Goal: Find specific page/section

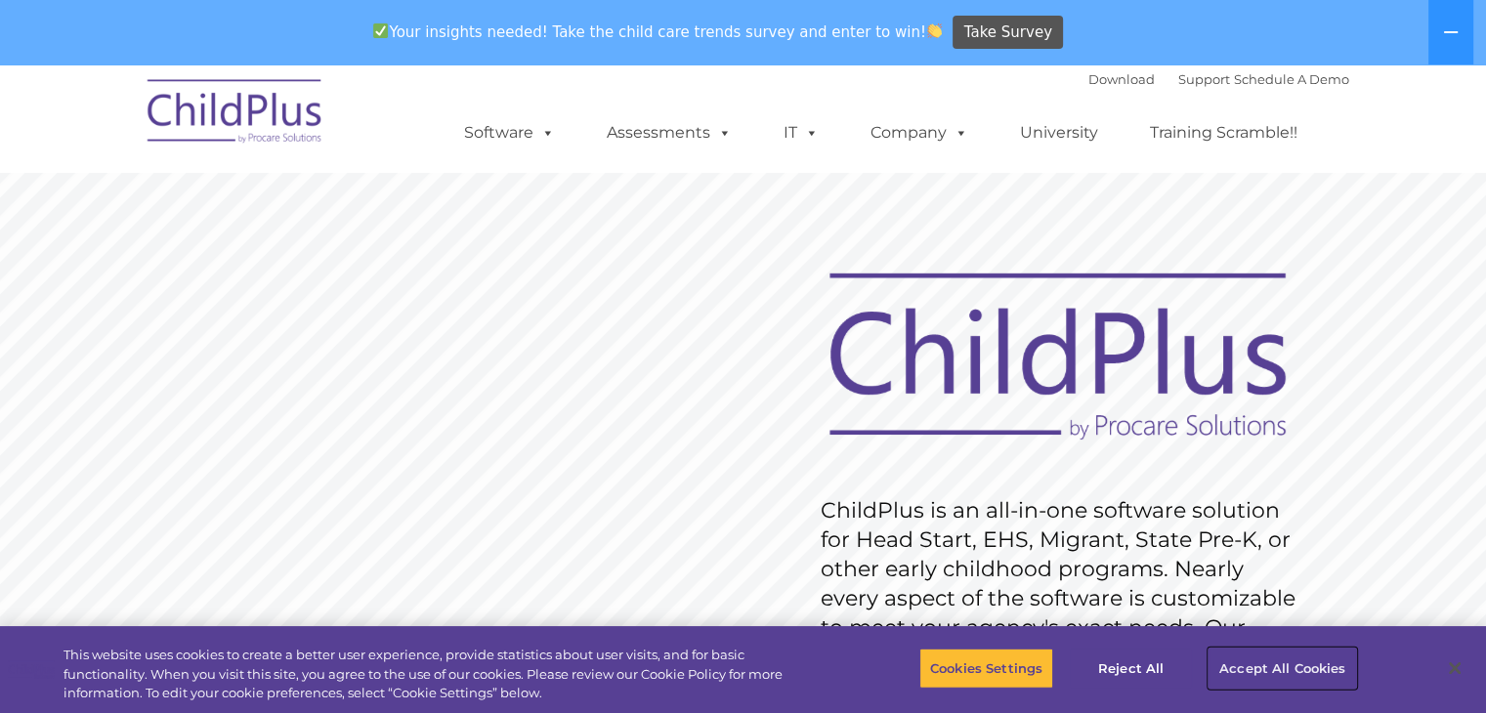
click at [1245, 662] on button "Accept All Cookies" at bounding box center [1283, 668] width 148 height 41
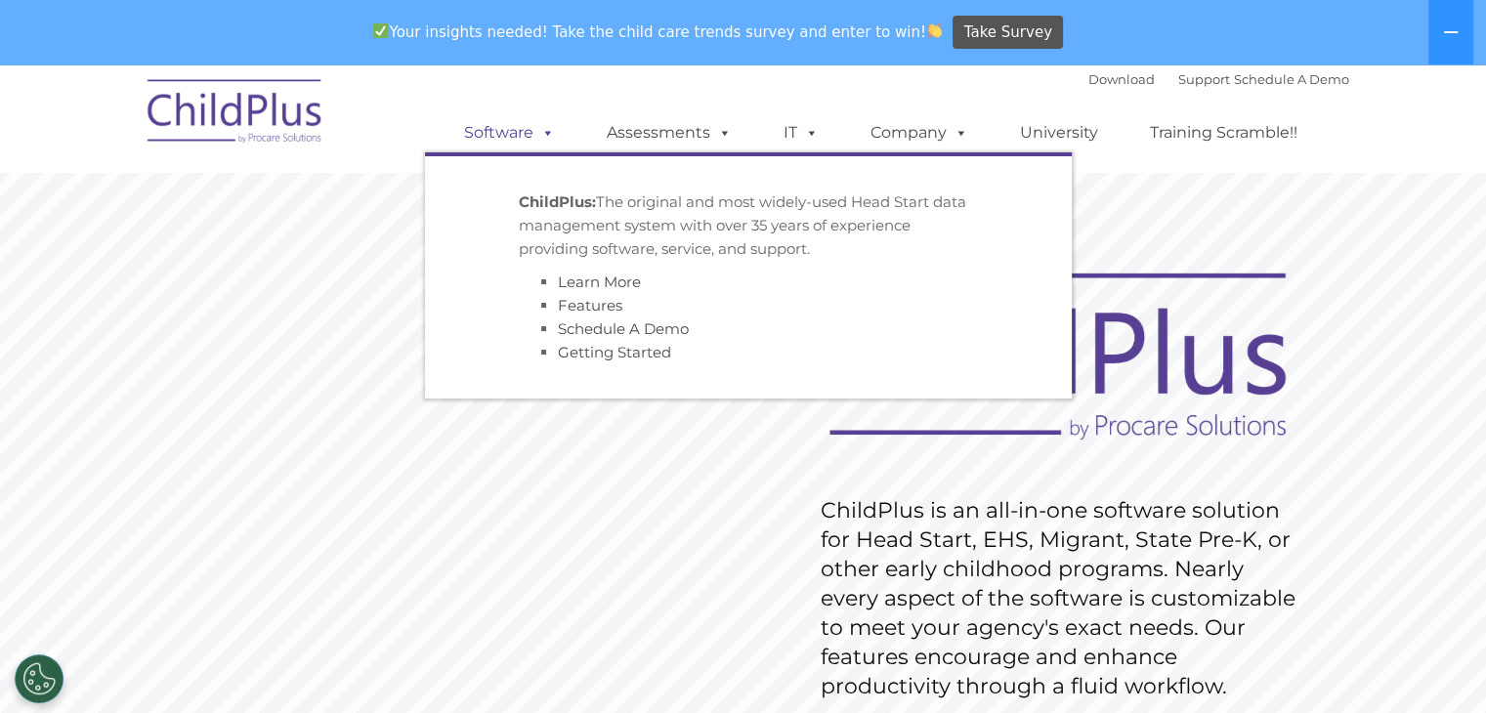
click at [508, 127] on link "Software" at bounding box center [510, 132] width 130 height 39
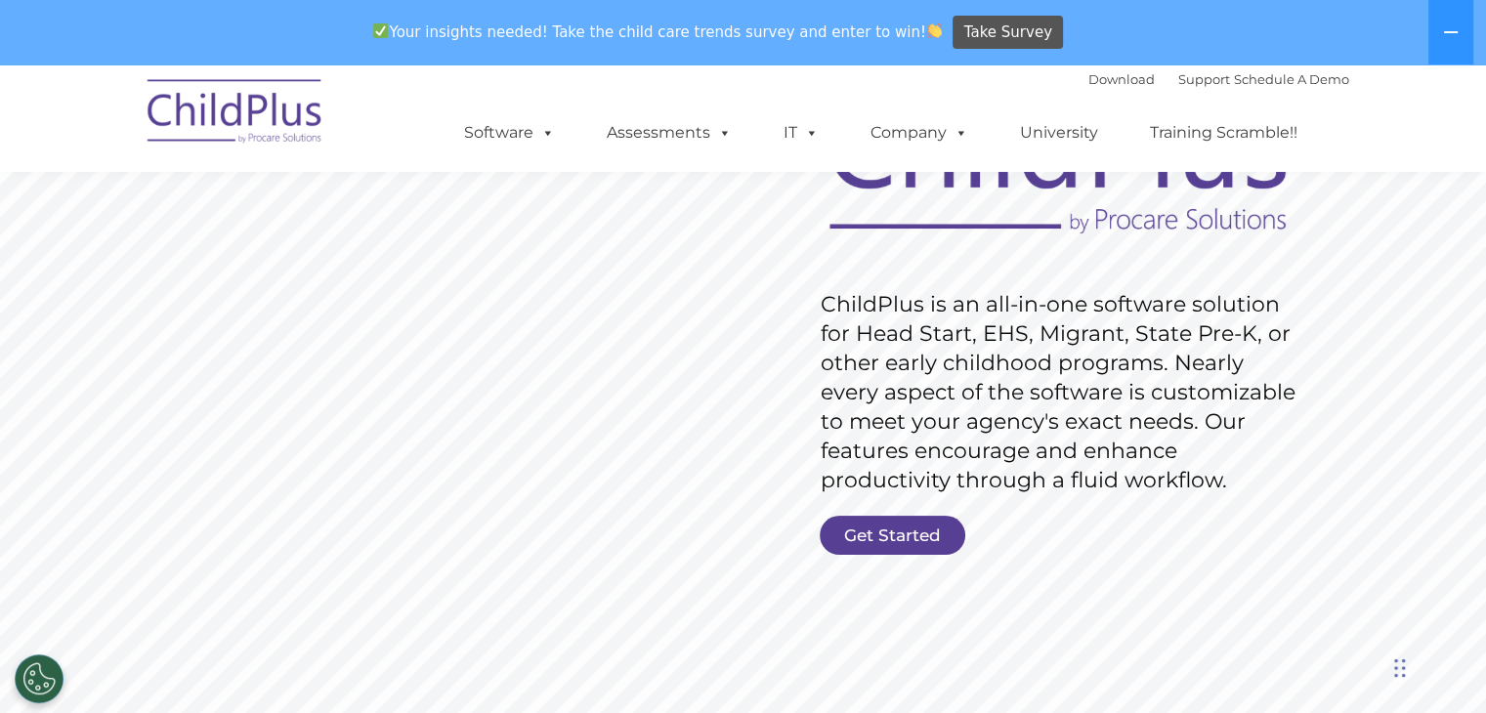
scroll to position [207, 0]
click at [883, 542] on link "Get Started" at bounding box center [893, 534] width 146 height 39
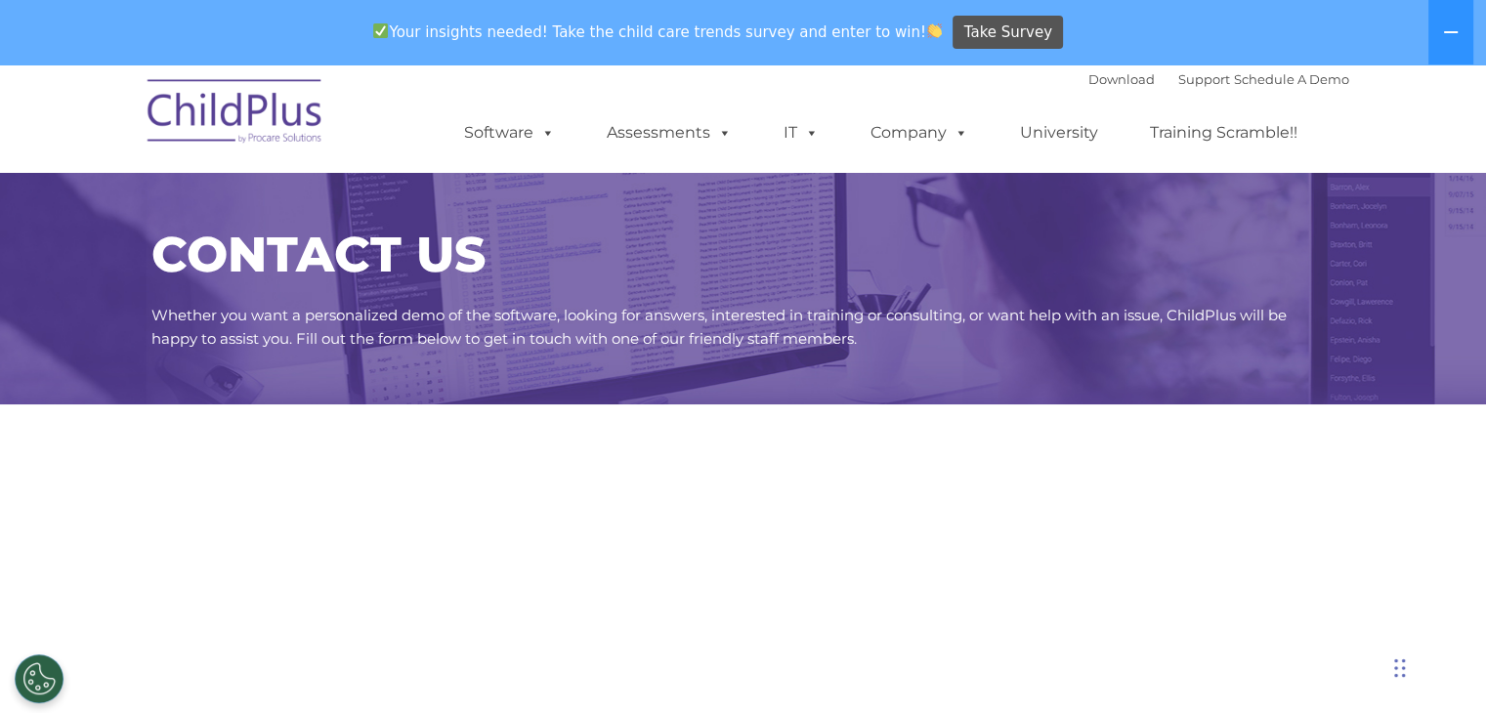
select select "MEDIUM"
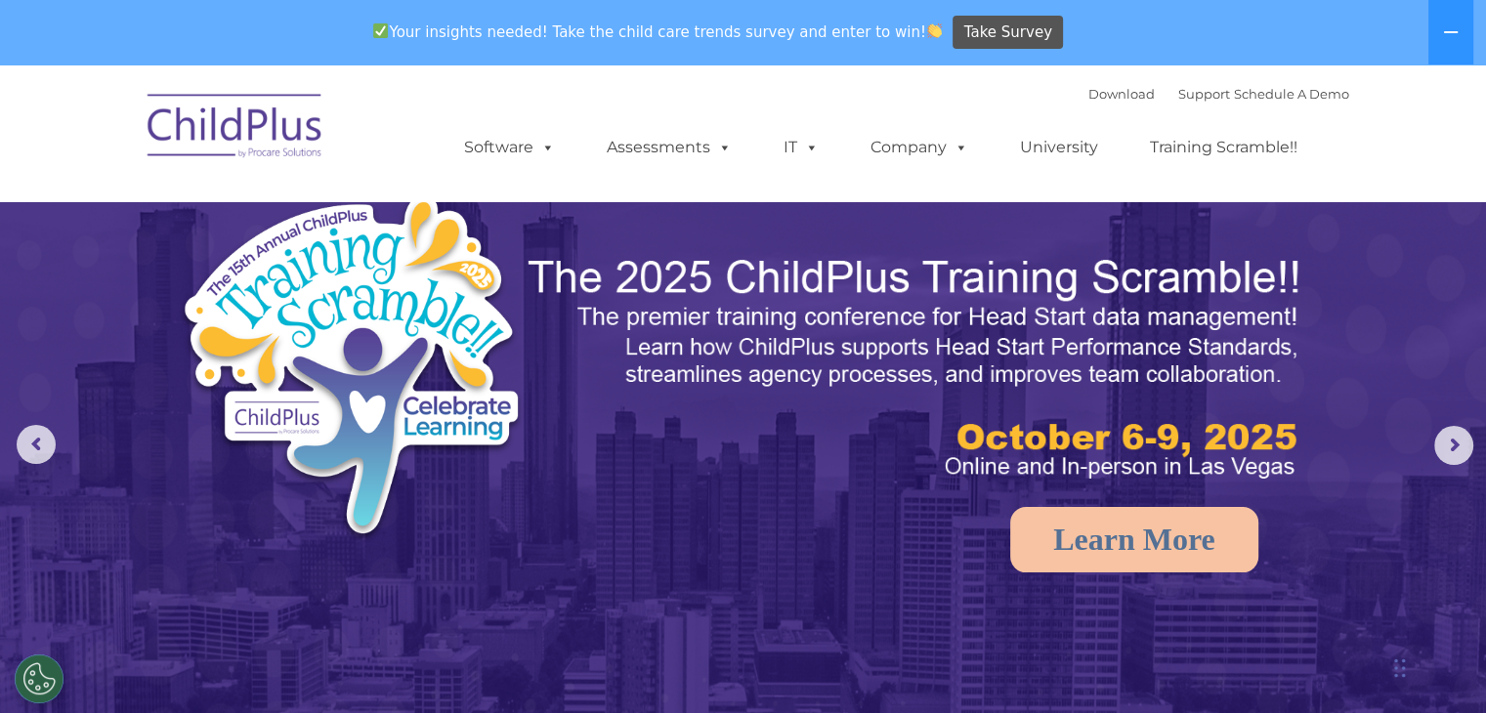
select select "MEDIUM"
click at [1089, 93] on link "Download" at bounding box center [1122, 94] width 66 height 16
